Goal: Navigation & Orientation: Find specific page/section

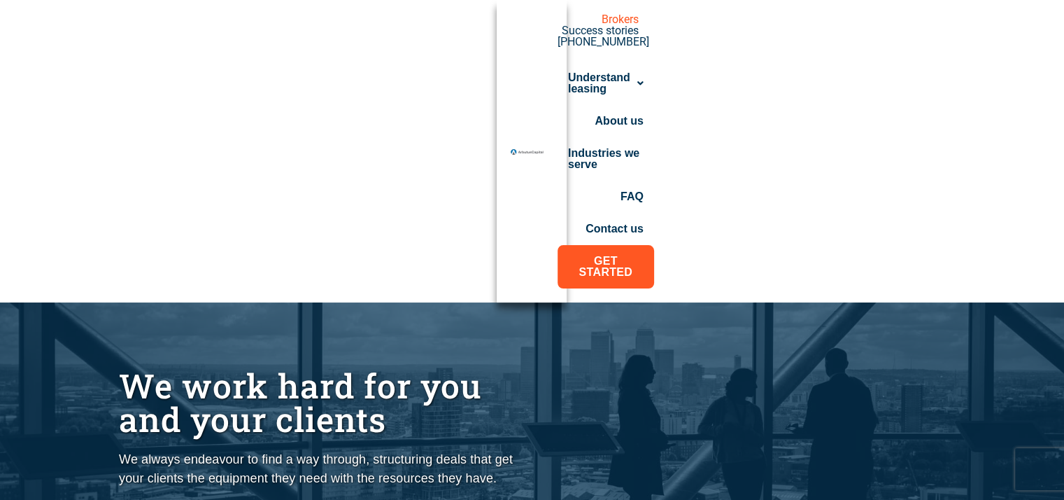
click at [614, 135] on div "Menu Brokers Success stories 1-800-510-8040 Menu Understand leasing How it work…" at bounding box center [532, 151] width 1064 height 302
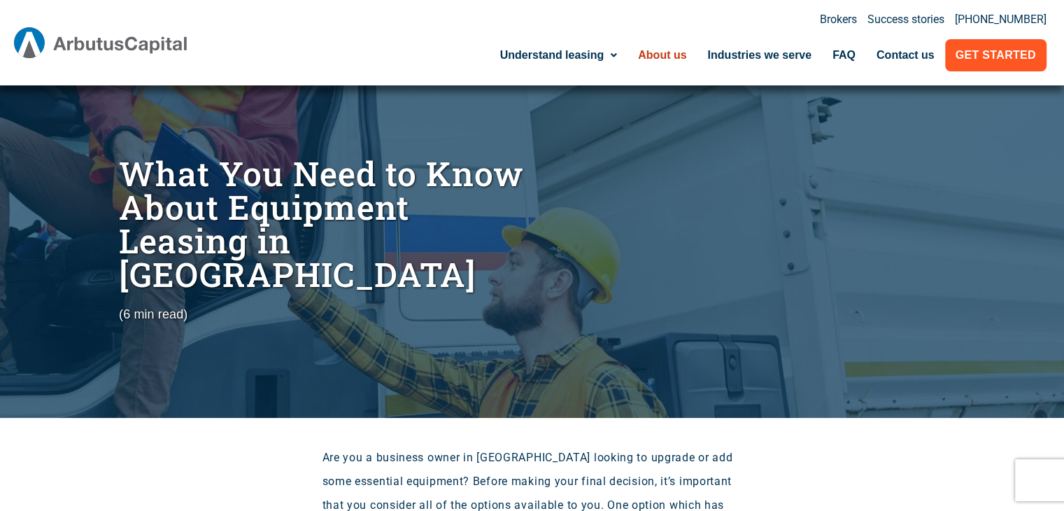
click at [632, 55] on link "About us" at bounding box center [662, 55] width 69 height 32
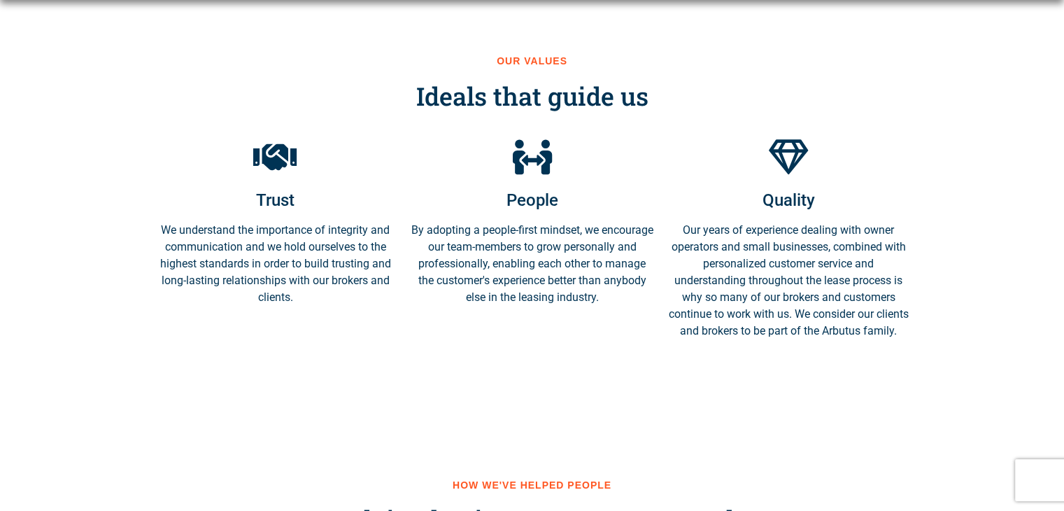
scroll to position [1639, 0]
